Goal: Information Seeking & Learning: Learn about a topic

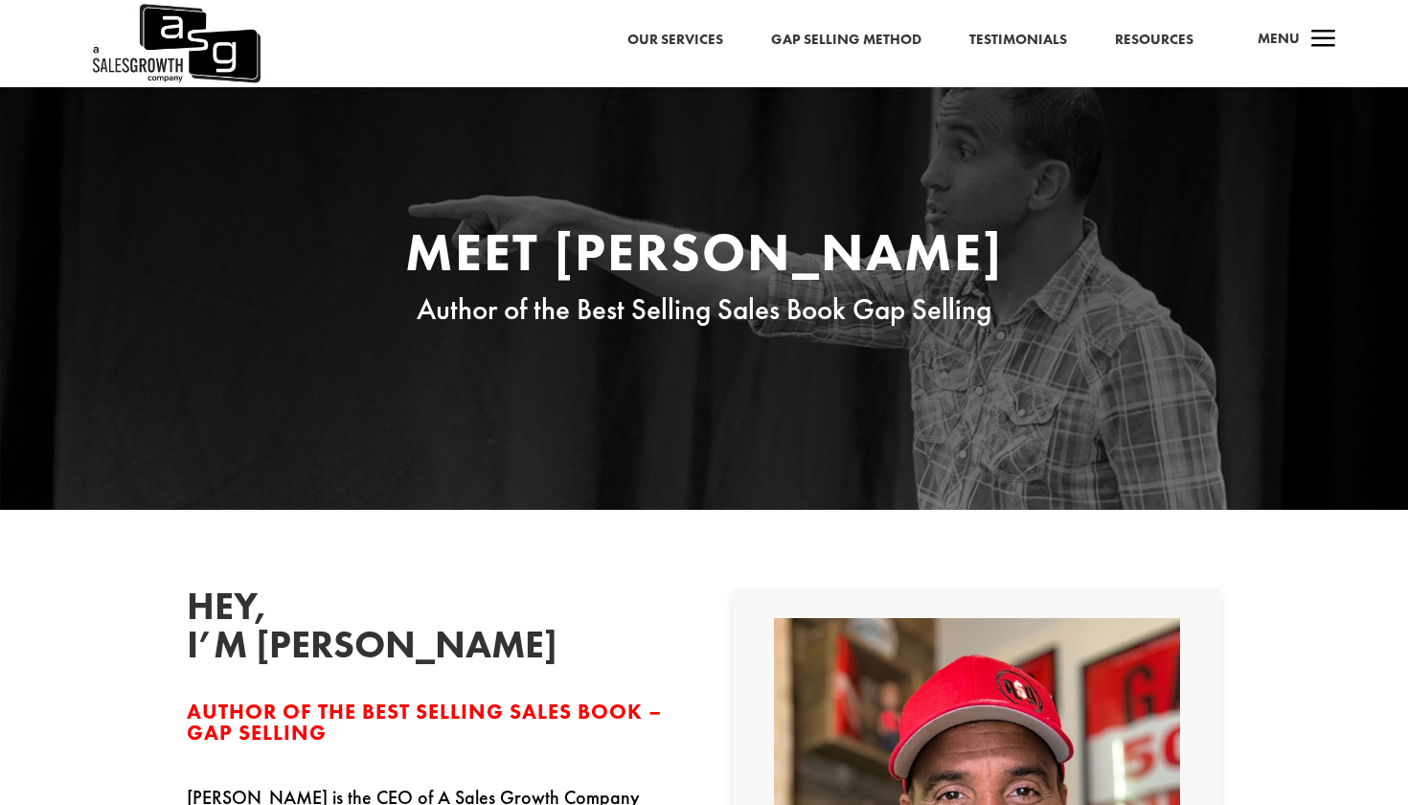
click at [1319, 38] on span "a" at bounding box center [1324, 40] width 38 height 38
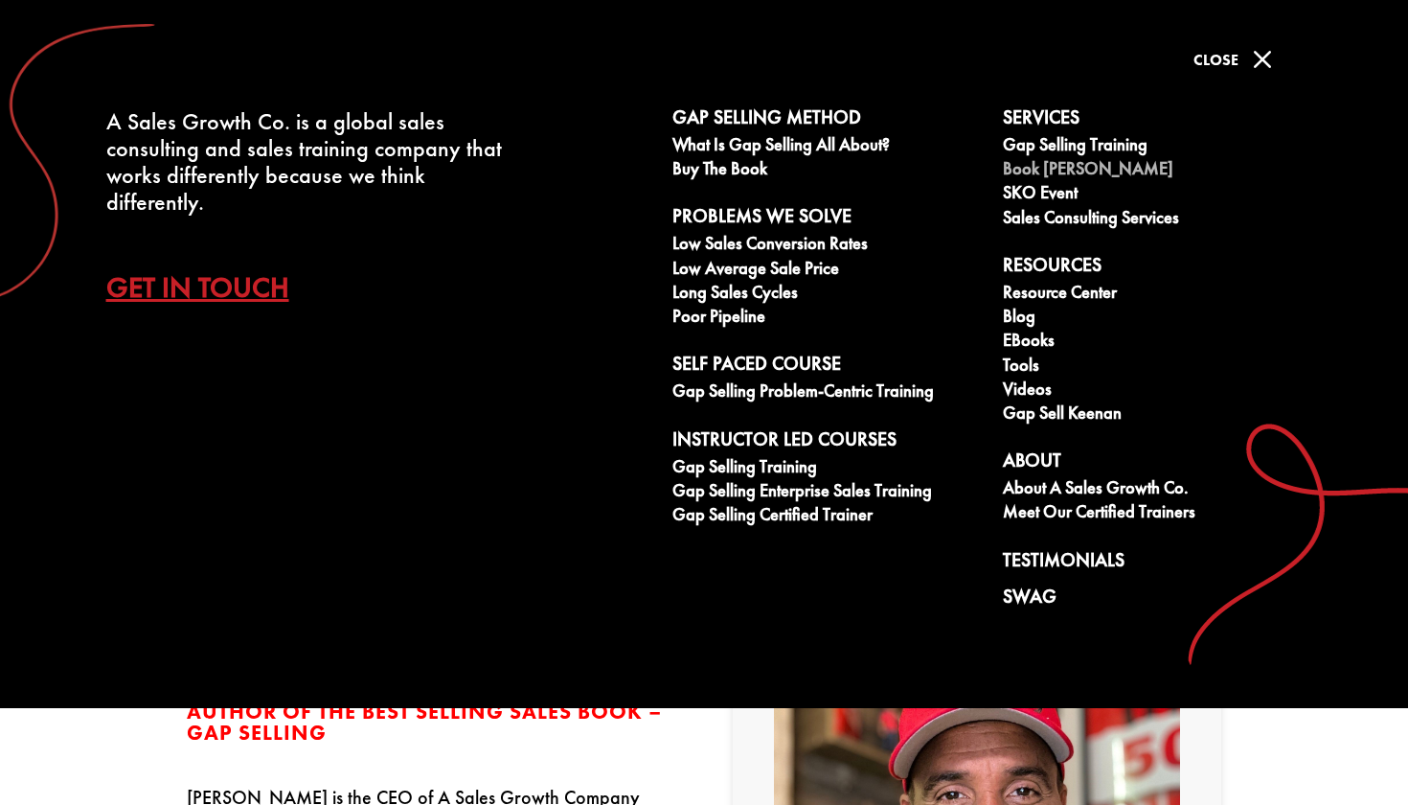
click at [1086, 168] on link "Book [PERSON_NAME]" at bounding box center [1157, 171] width 309 height 24
click at [742, 168] on link "Buy The Book" at bounding box center [826, 171] width 309 height 24
click at [1023, 340] on link "eBooks" at bounding box center [1157, 342] width 309 height 24
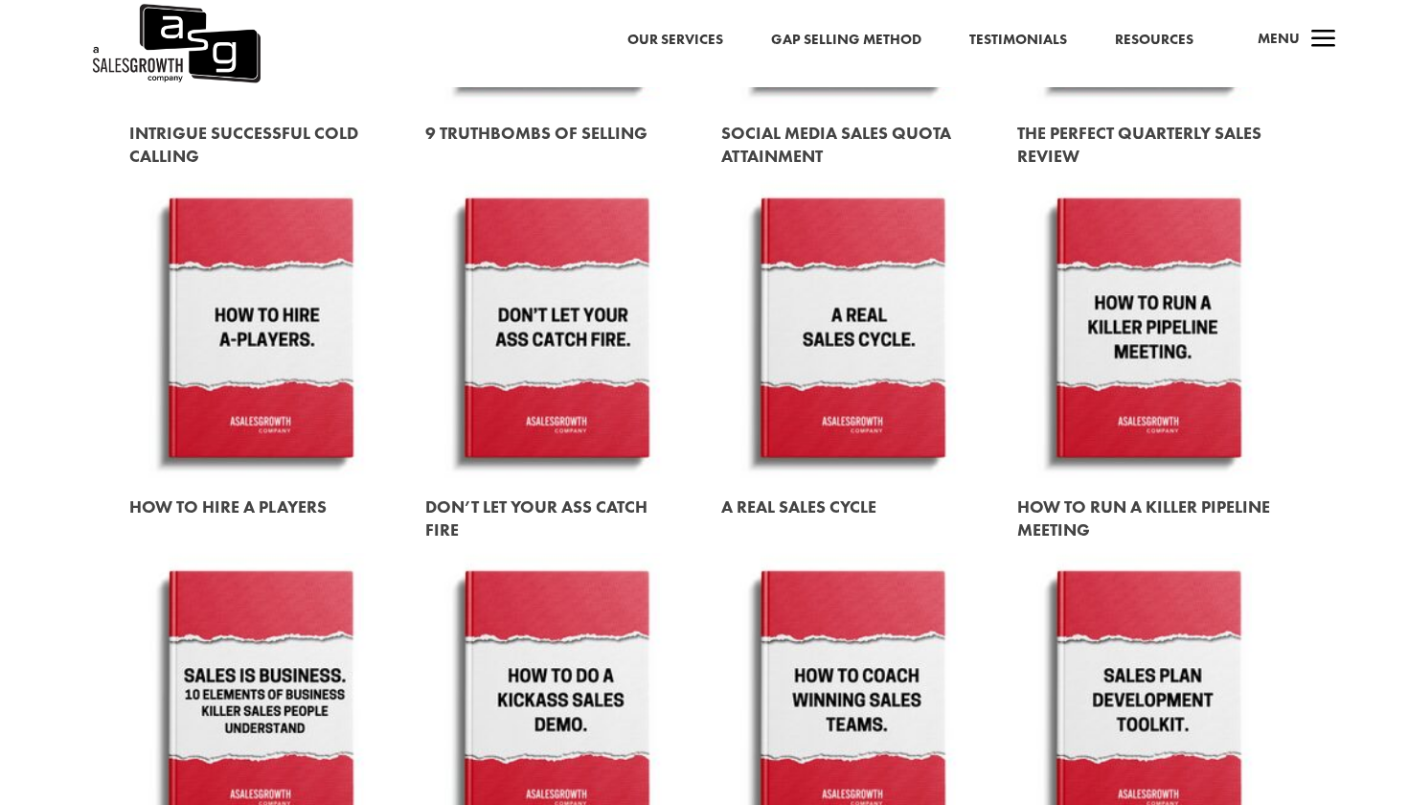
scroll to position [1712, 0]
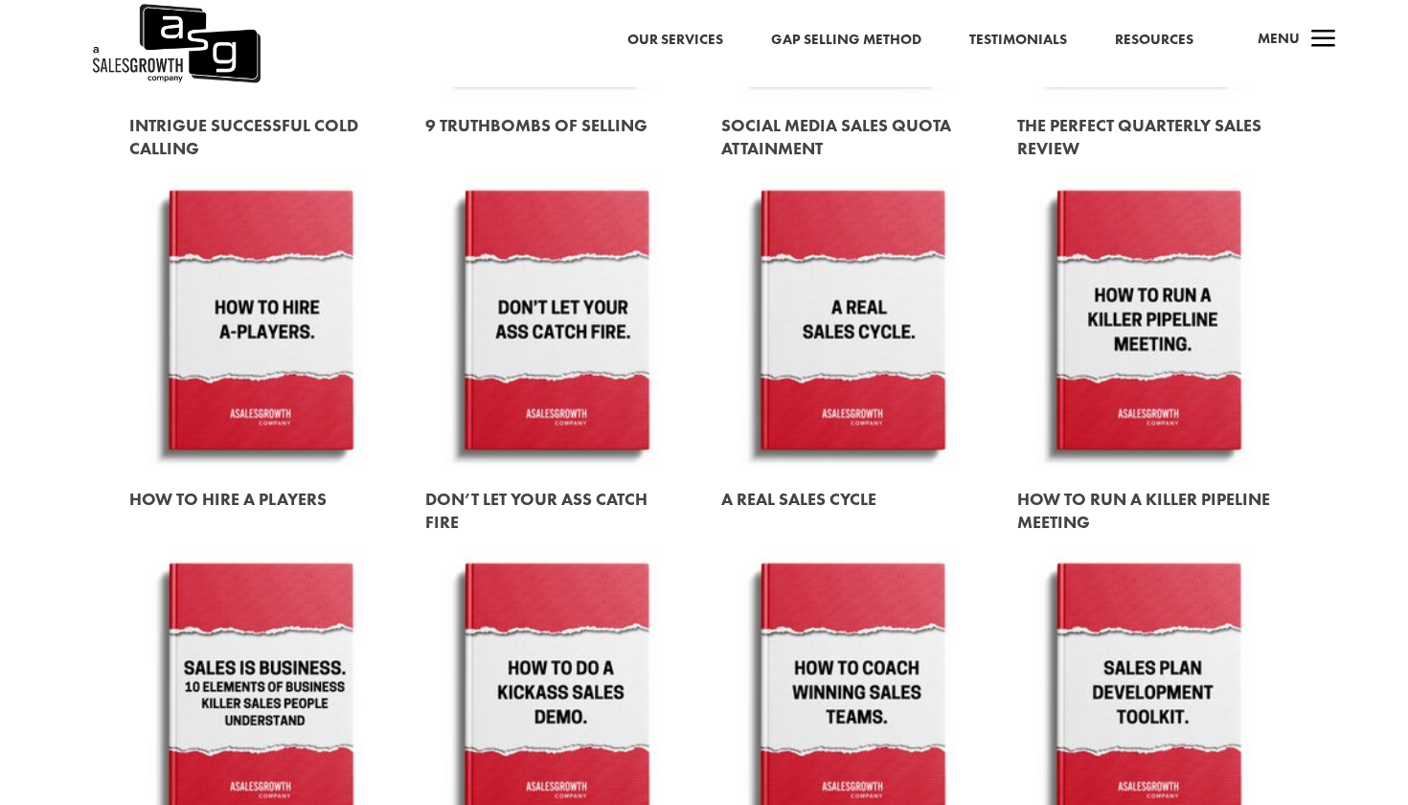
click at [268, 352] on link at bounding box center [260, 321] width 262 height 299
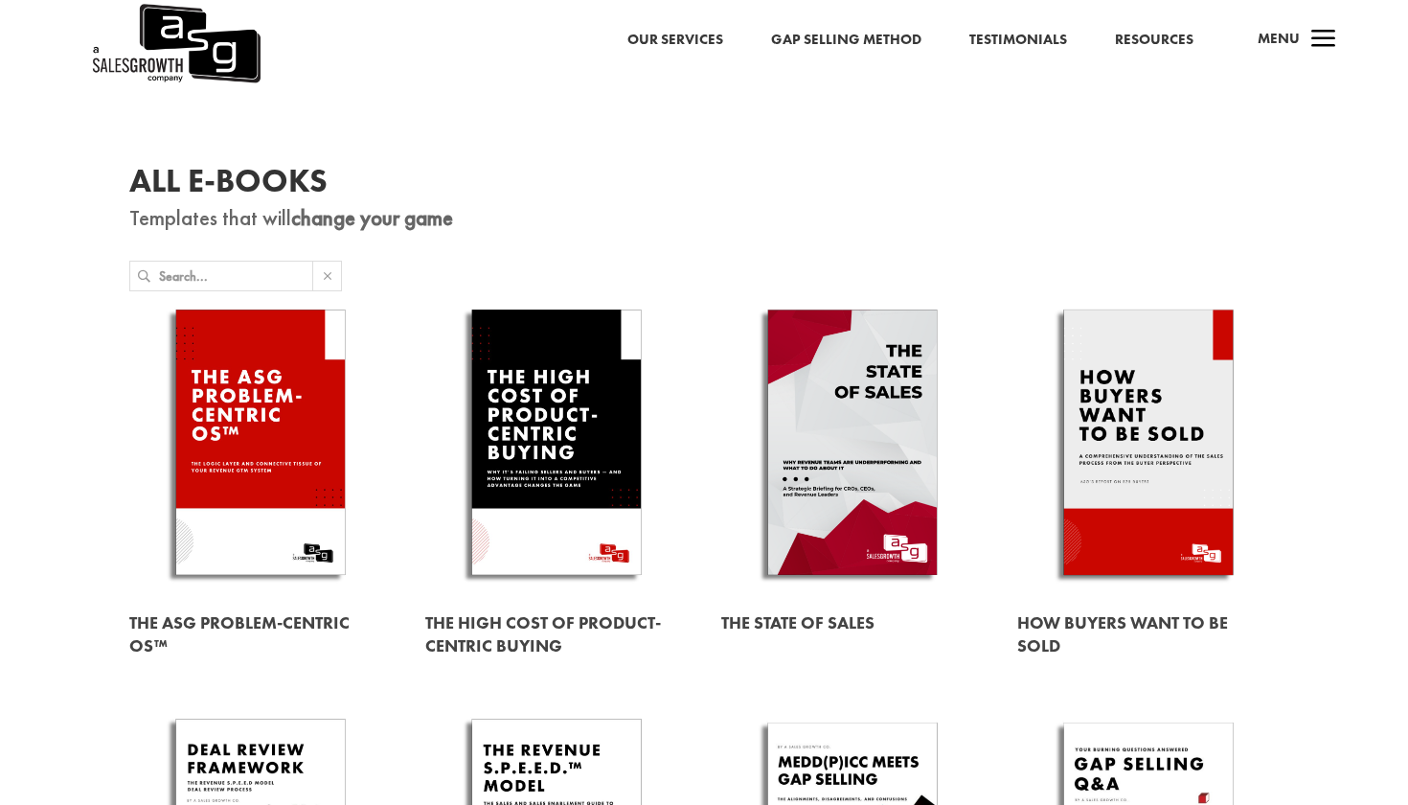
scroll to position [0, 0]
click at [807, 36] on link "Gap Selling Method" at bounding box center [846, 40] width 150 height 25
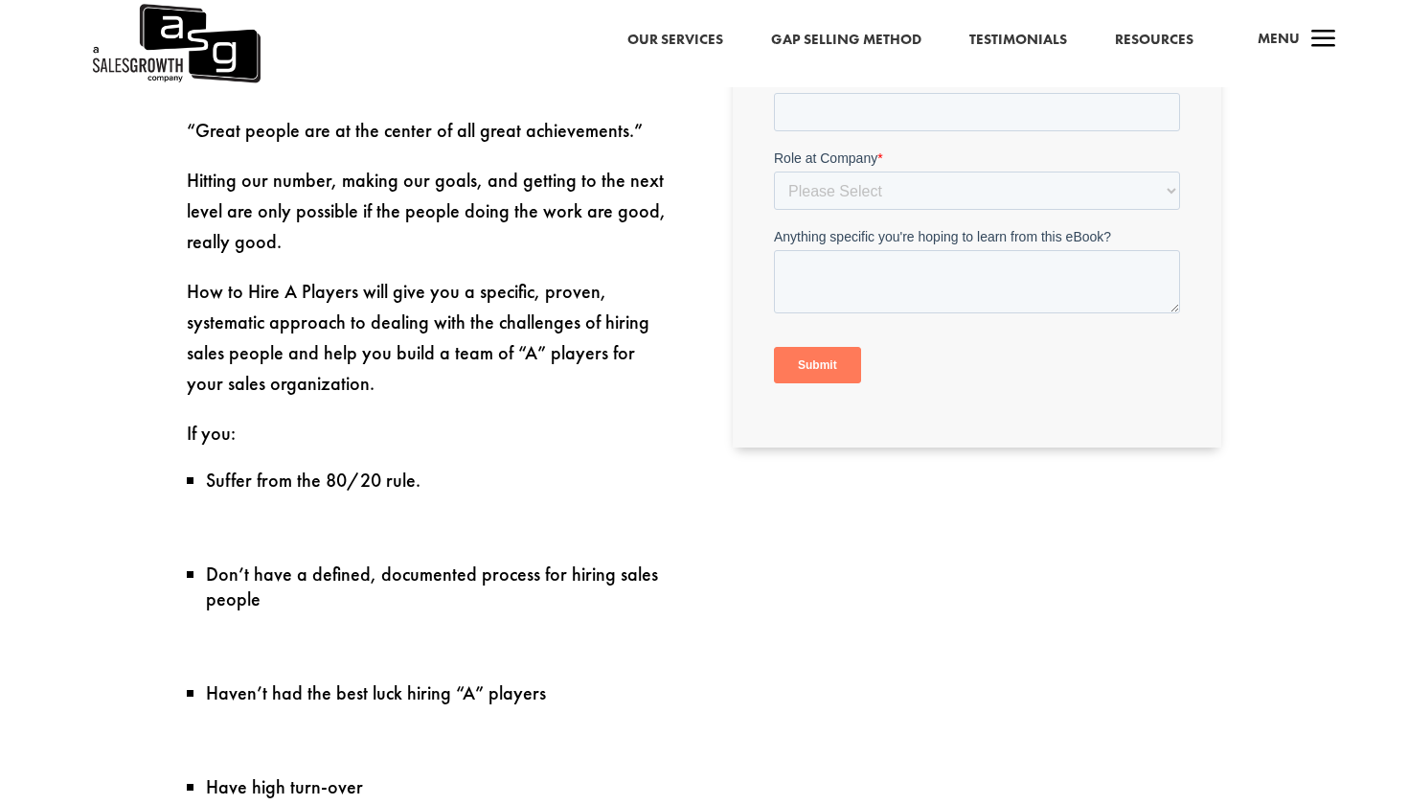
scroll to position [762, 0]
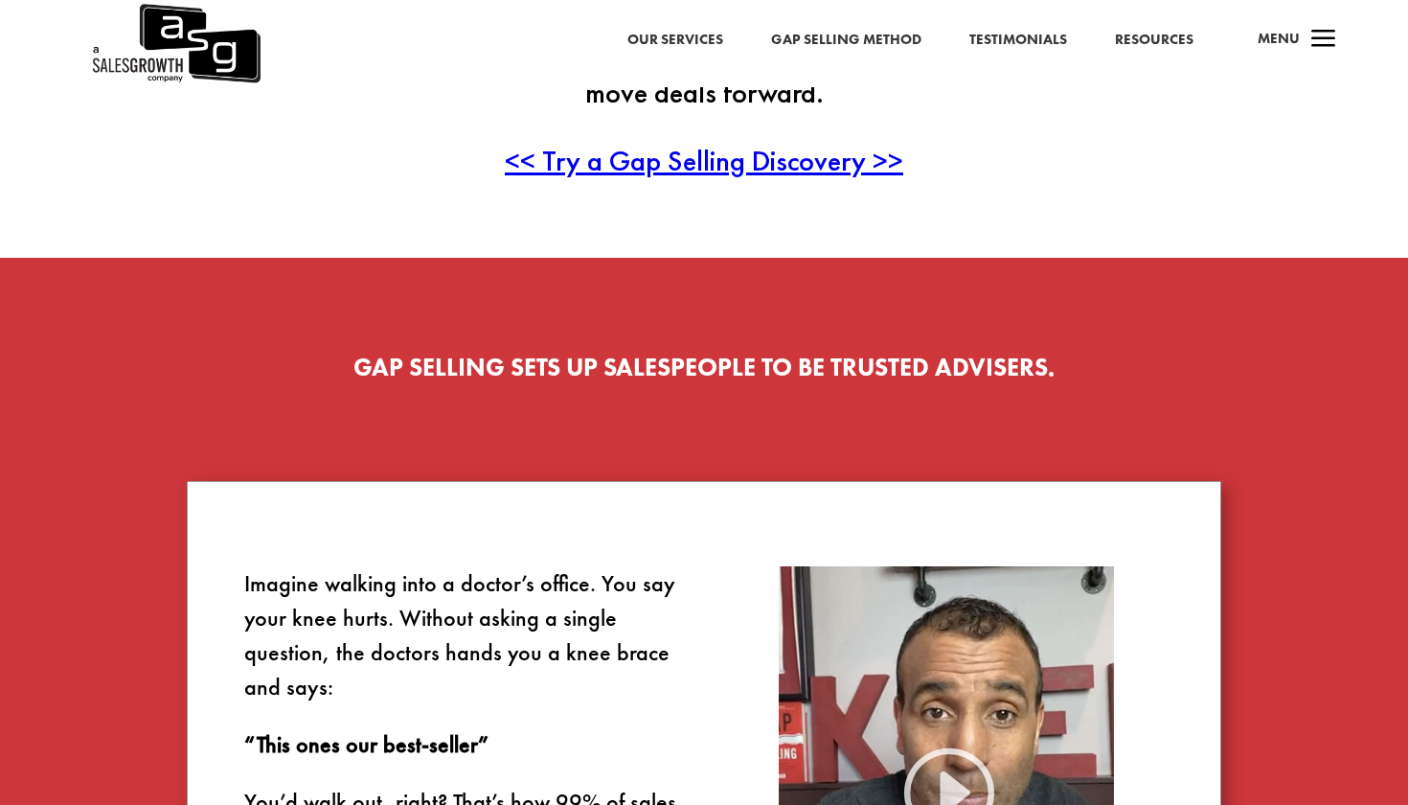
scroll to position [601, 0]
